Goal: Information Seeking & Learning: Find specific fact

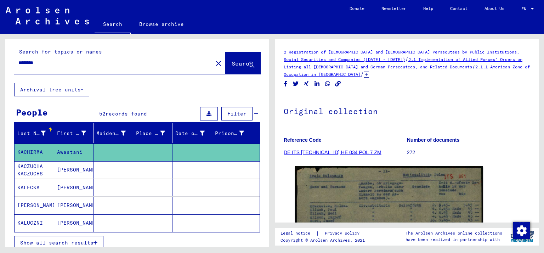
click at [214, 63] on mat-icon "close" at bounding box center [218, 63] width 9 height 9
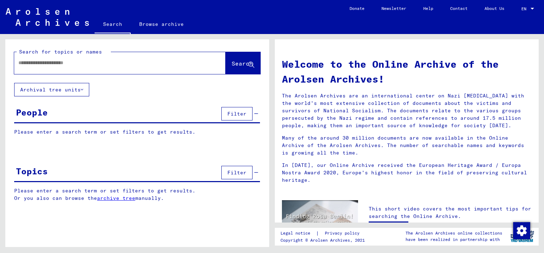
click at [185, 63] on input "text" at bounding box center [111, 62] width 186 height 7
type input "**********"
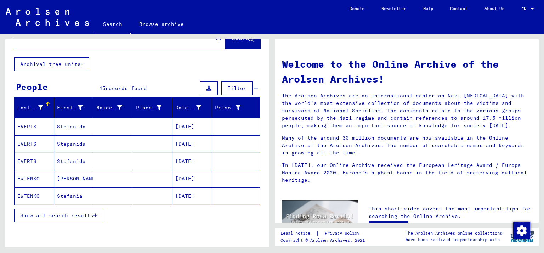
scroll to position [39, 0]
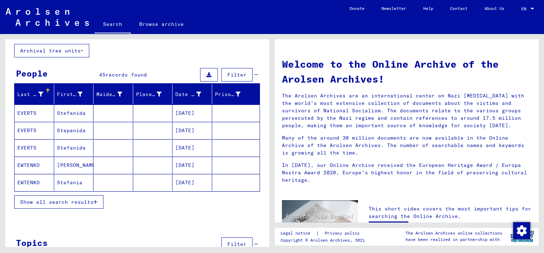
click at [68, 202] on span "Show all search results" at bounding box center [56, 202] width 73 height 6
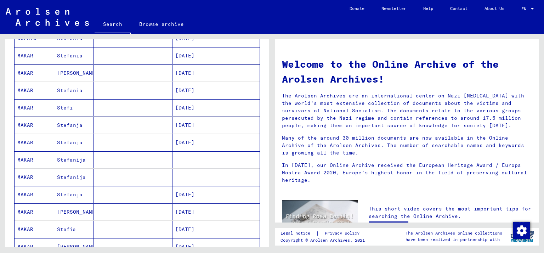
scroll to position [273, 0]
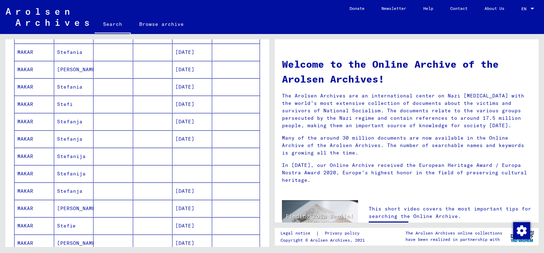
click at [212, 151] on mat-cell at bounding box center [236, 156] width 48 height 17
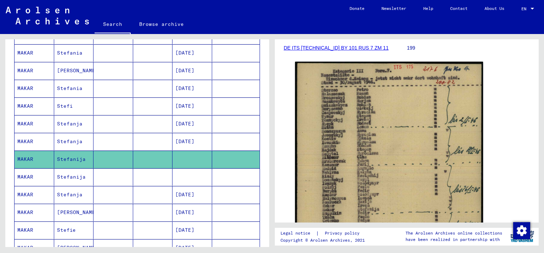
scroll to position [117, 0]
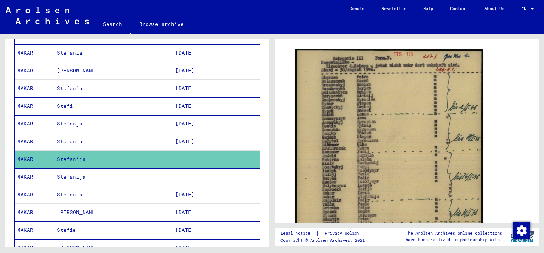
click at [235, 175] on mat-cell at bounding box center [236, 176] width 48 height 17
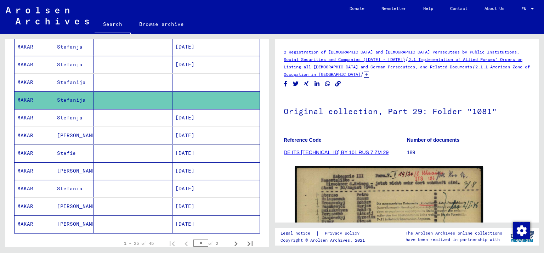
scroll to position [354, 0]
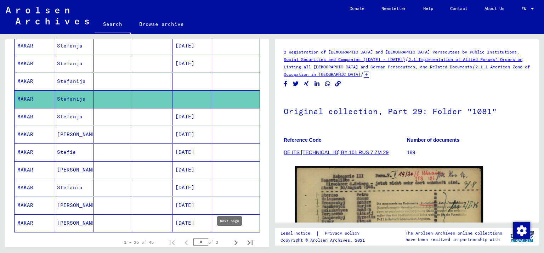
click at [231, 238] on icon "Next page" at bounding box center [236, 243] width 10 height 10
type input "*"
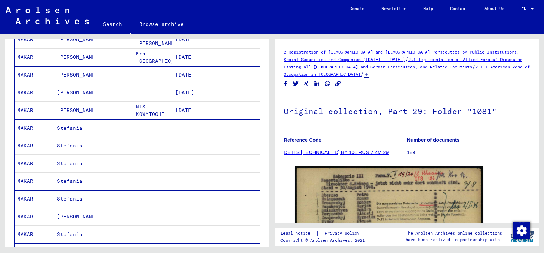
scroll to position [180, 0]
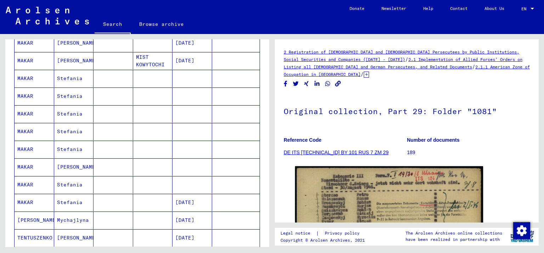
click at [185, 79] on mat-cell at bounding box center [193, 78] width 40 height 17
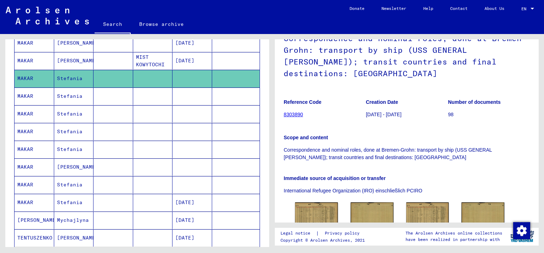
scroll to position [78, 0]
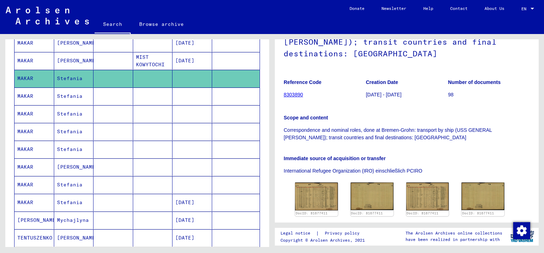
click at [204, 94] on mat-cell at bounding box center [193, 95] width 40 height 17
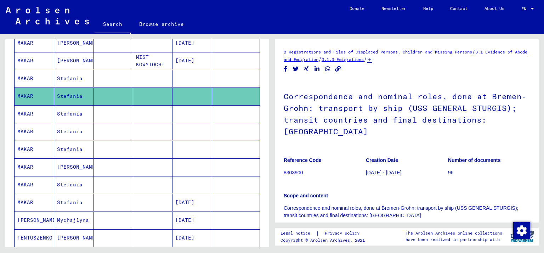
scroll to position [156, 0]
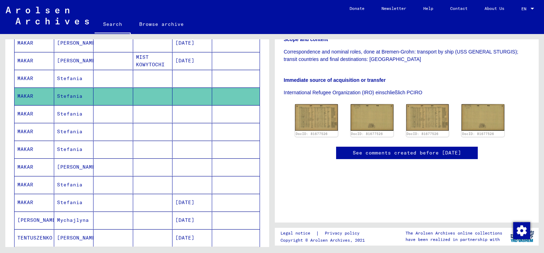
click at [179, 125] on mat-cell at bounding box center [193, 131] width 40 height 17
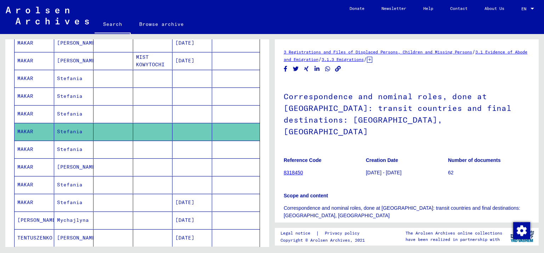
drag, startPoint x: 183, startPoint y: 145, endPoint x: 184, endPoint y: 165, distance: 19.5
click at [183, 146] on mat-cell at bounding box center [193, 149] width 40 height 17
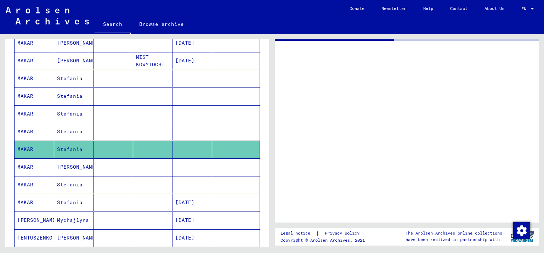
click at [186, 179] on mat-cell at bounding box center [193, 184] width 40 height 17
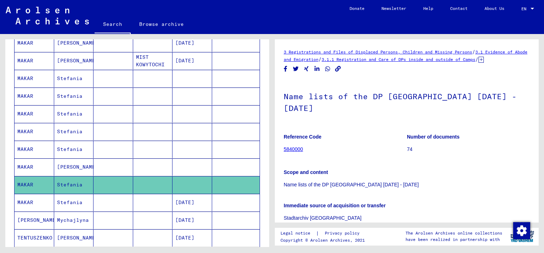
scroll to position [336, 0]
